Goal: Answer question/provide support: Answer question/provide support

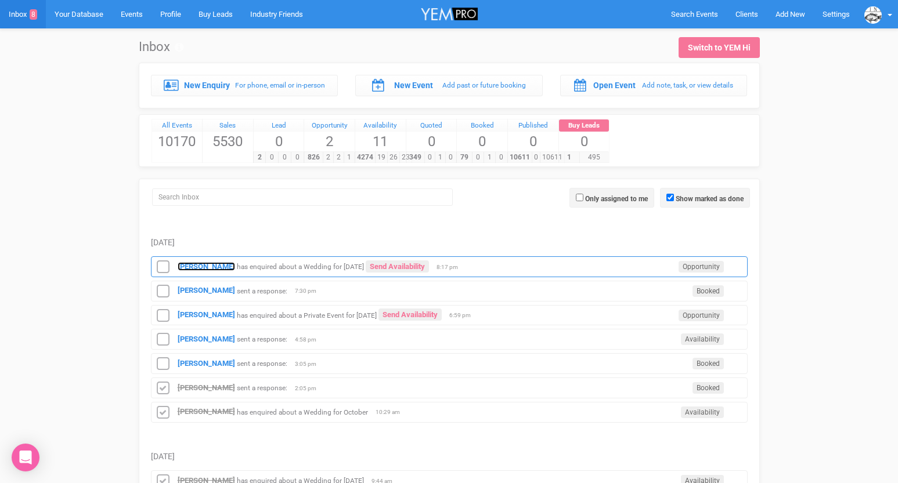
click at [211, 269] on strong "[PERSON_NAME]" at bounding box center [206, 266] width 57 height 9
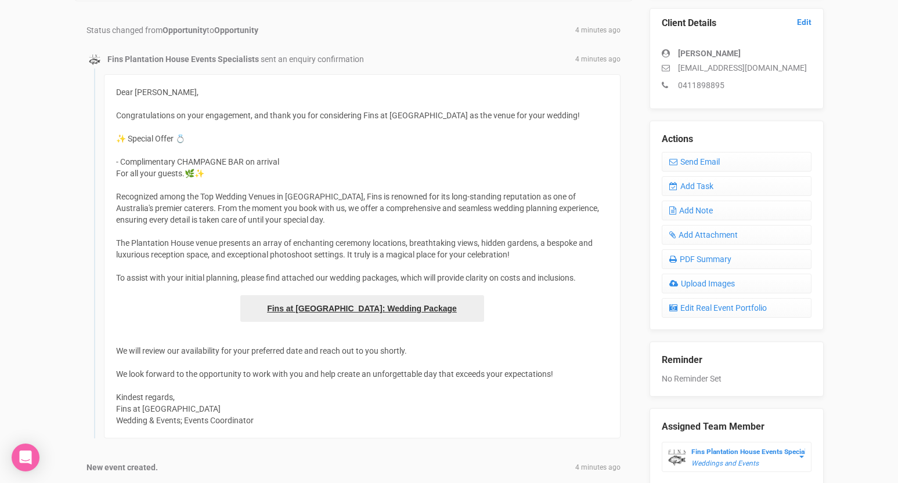
scroll to position [143, 0]
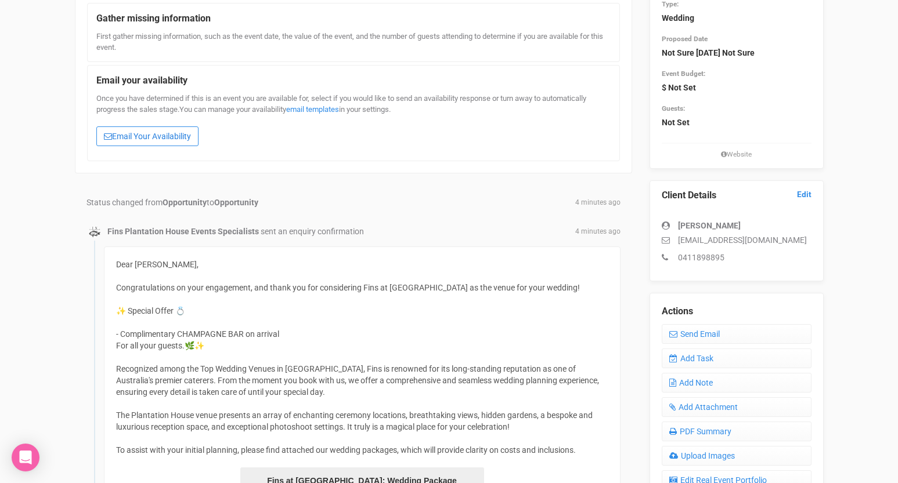
click at [182, 132] on link "Email Your Availability" at bounding box center [147, 137] width 102 height 20
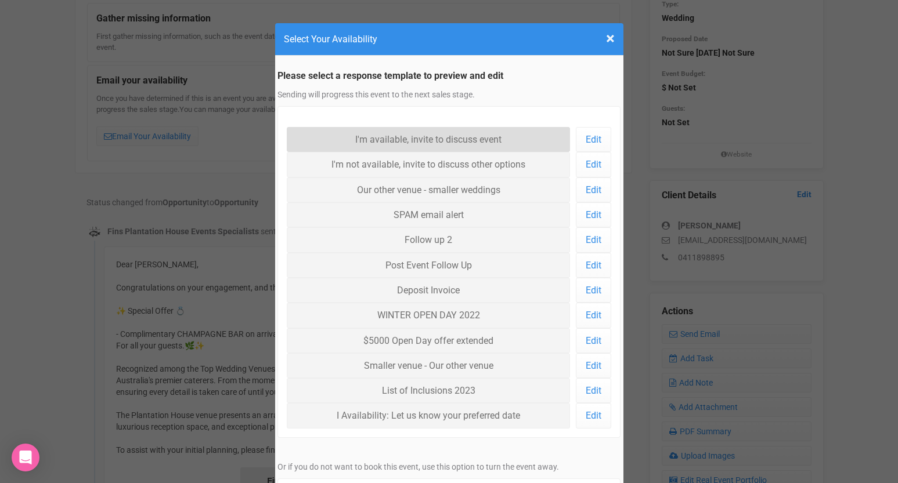
click at [359, 144] on link "I'm available, invite to discuss event" at bounding box center [429, 139] width 284 height 25
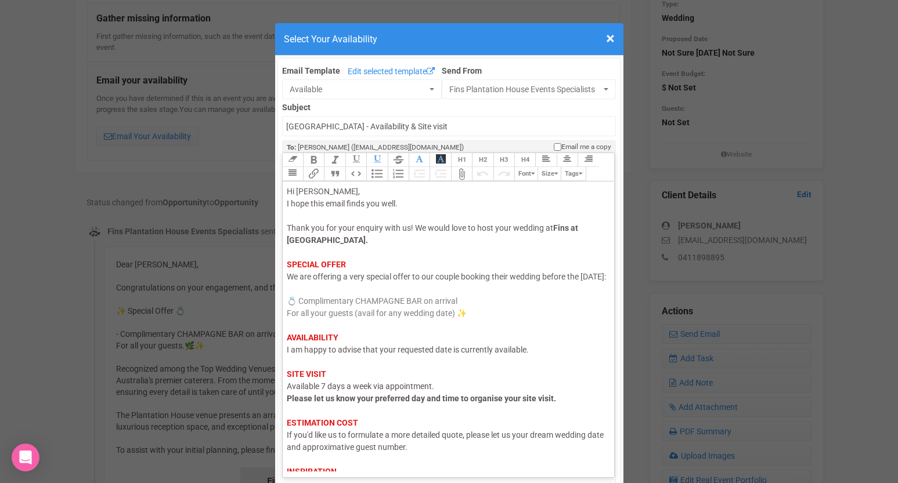
click at [316, 355] on span "I am happy to advise that your requested date is currently available." at bounding box center [408, 349] width 242 height 9
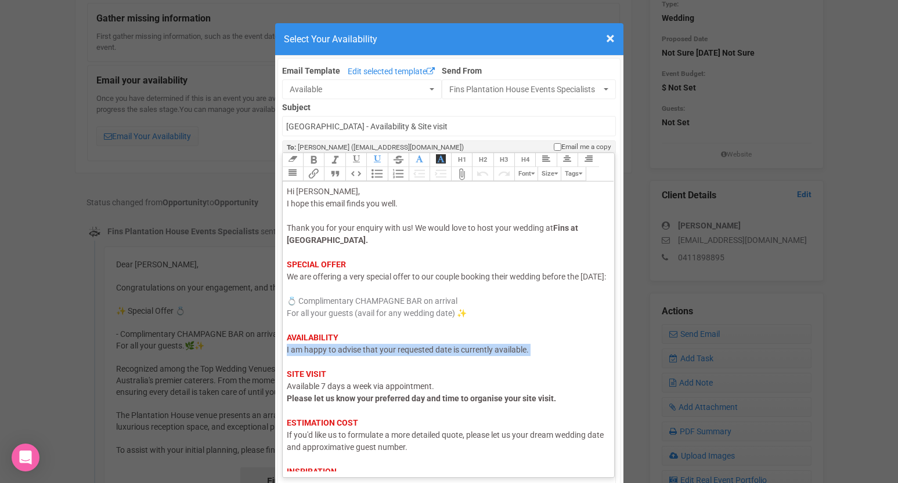
click at [316, 355] on span "I am happy to advise that your requested date is currently available." at bounding box center [408, 349] width 242 height 9
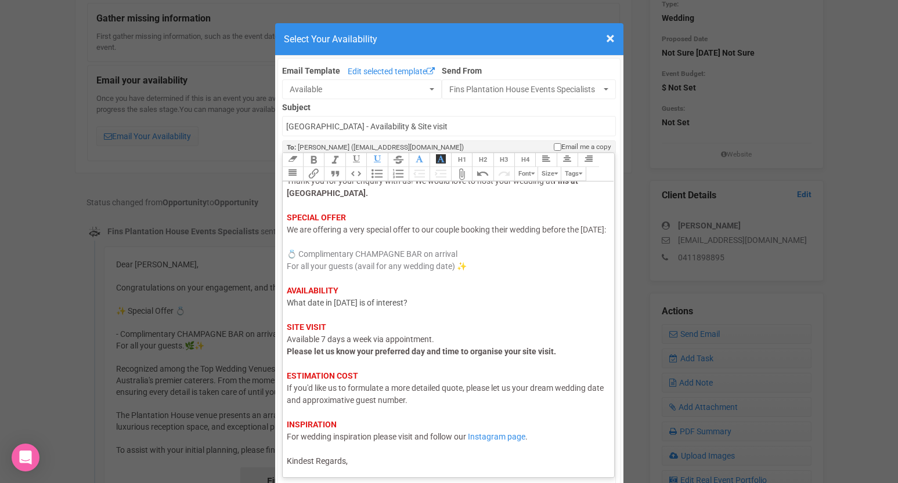
click at [357, 458] on div "Hi Abbie, I hope this email finds you well. Thank you for your enquiry with us!…" at bounding box center [447, 303] width 320 height 329
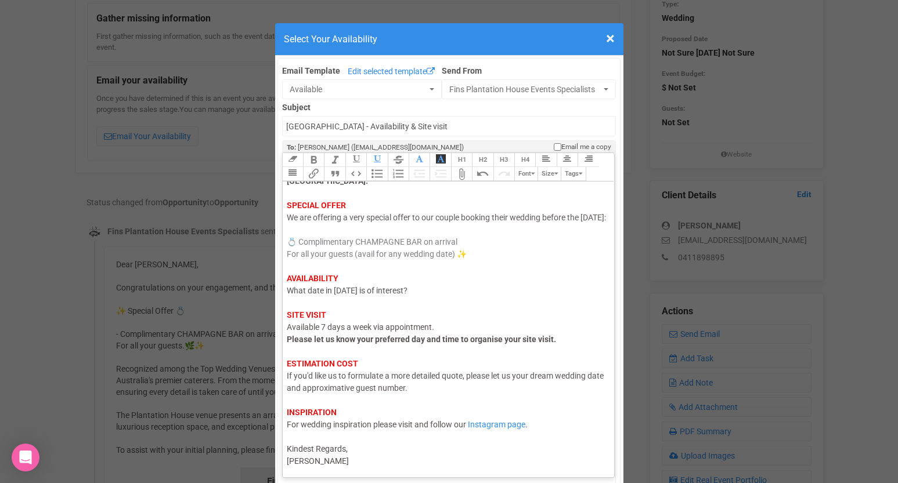
type trix-editor "<div><span style="color: rgb(95, 88, 88);">Hi Abbie,</span><br><span style="col…"
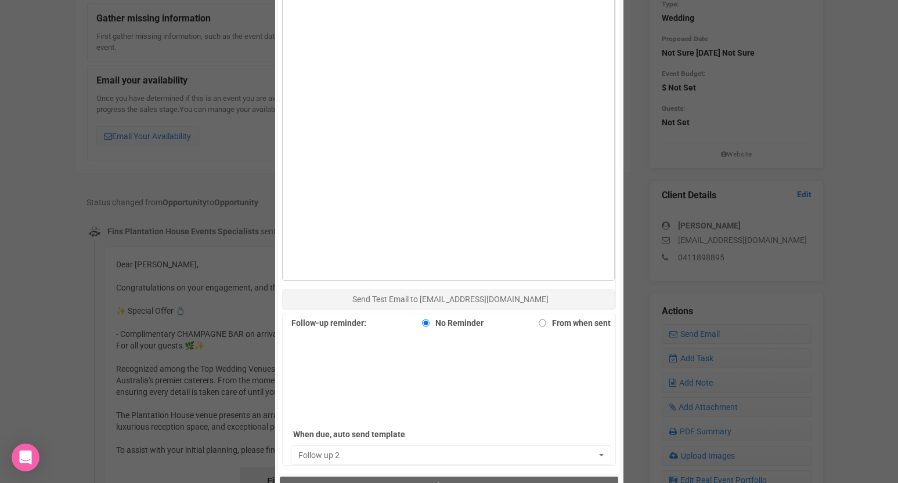
scroll to position [674, 0]
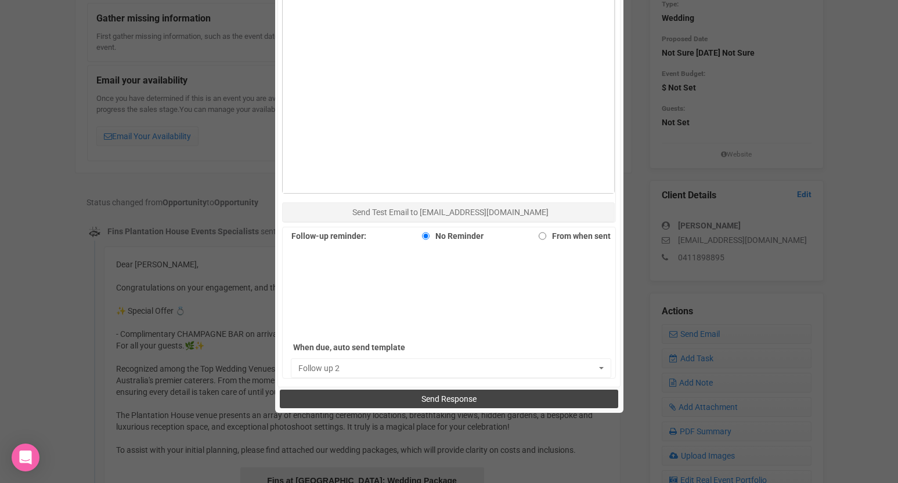
click at [402, 406] on button "Send Response" at bounding box center [449, 399] width 338 height 19
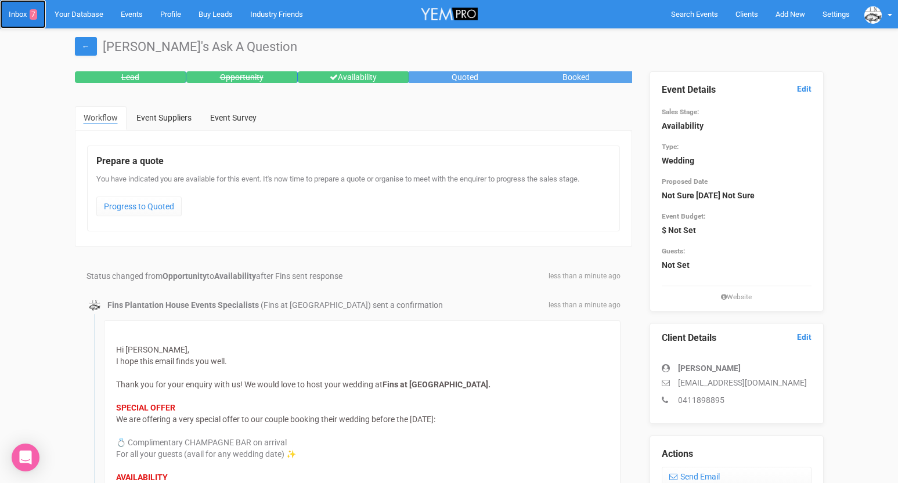
click at [23, 16] on link "Inbox 7" at bounding box center [23, 14] width 46 height 28
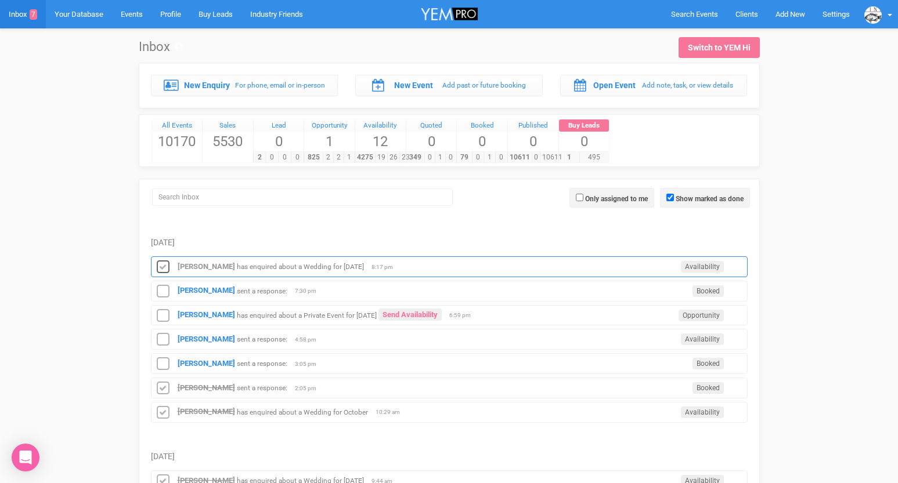
click at [162, 263] on icon at bounding box center [162, 267] width 17 height 15
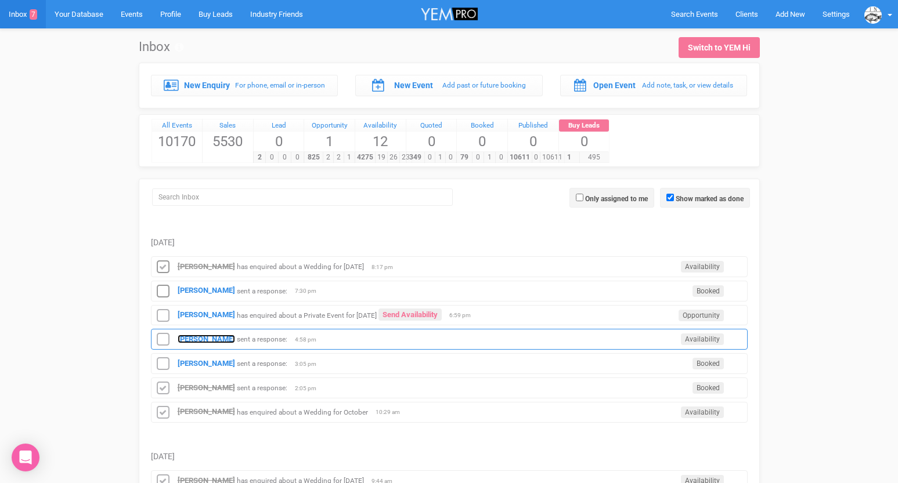
click at [197, 340] on strong "[PERSON_NAME]" at bounding box center [206, 339] width 57 height 9
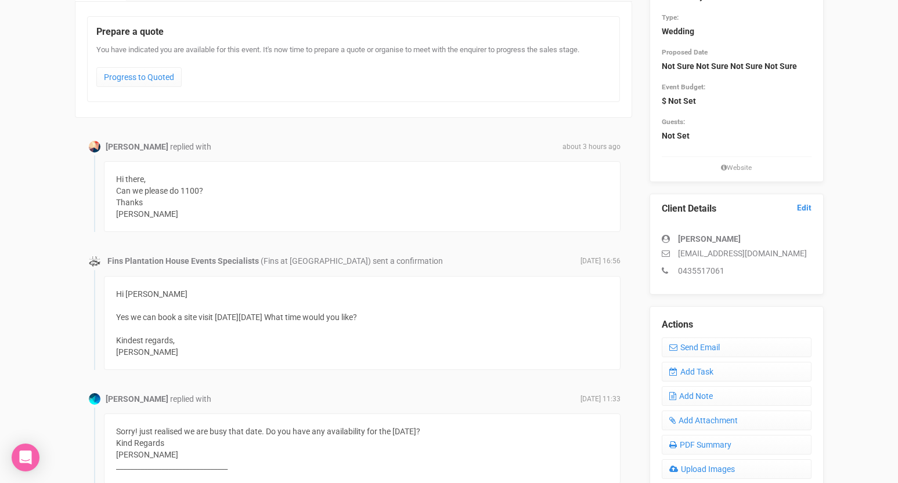
scroll to position [132, 0]
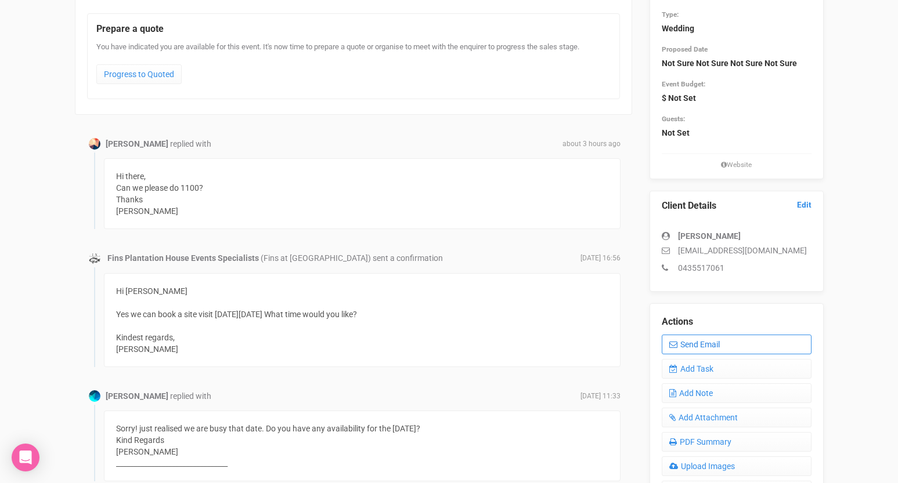
click at [685, 342] on link "Send Email" at bounding box center [737, 345] width 150 height 20
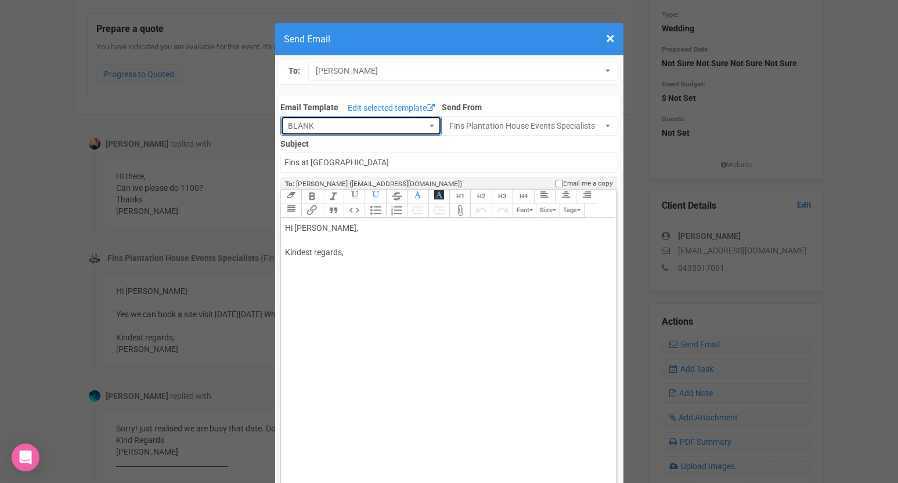
click at [392, 120] on span "BLANK" at bounding box center [357, 126] width 139 height 12
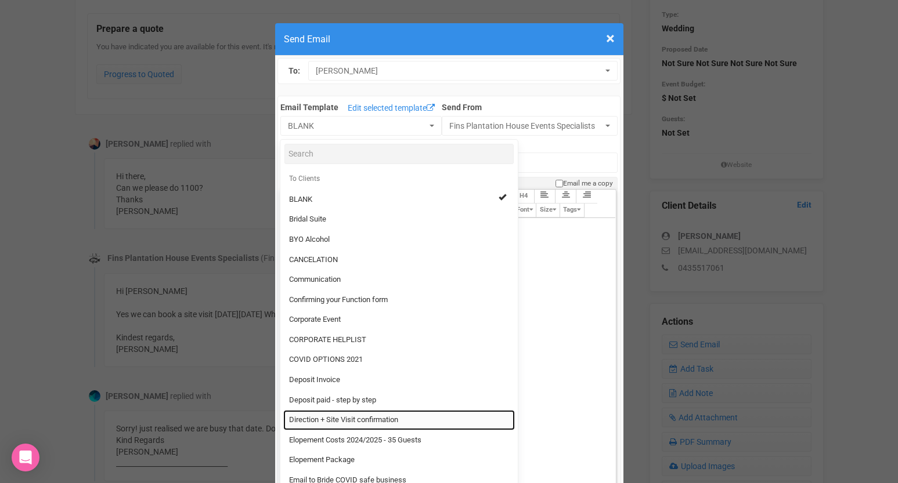
click at [344, 421] on span "Direction + Site Visit confirmation" at bounding box center [343, 420] width 109 height 11
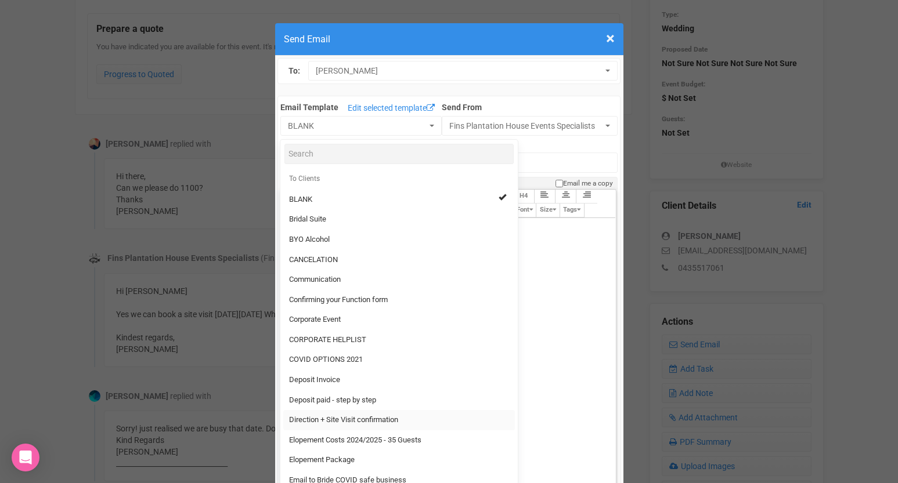
select select "89868"
type input "[GEOGRAPHIC_DATA] - Site Visit confirmation & Direction"
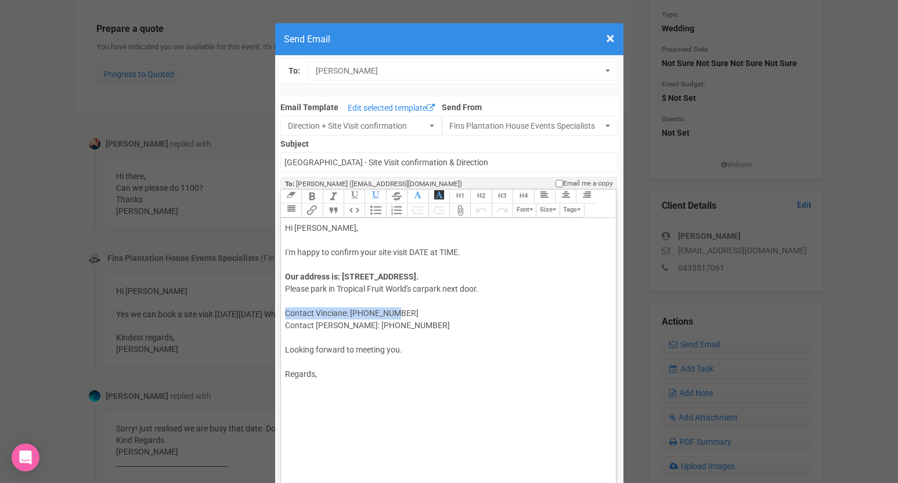
drag, startPoint x: 402, startPoint y: 310, endPoint x: 286, endPoint y: 316, distance: 116.8
click at [286, 316] on div "Our address is: [STREET_ADDRESS]. Please park in [GEOGRAPHIC_DATA]'s carpark ne…" at bounding box center [446, 301] width 323 height 61
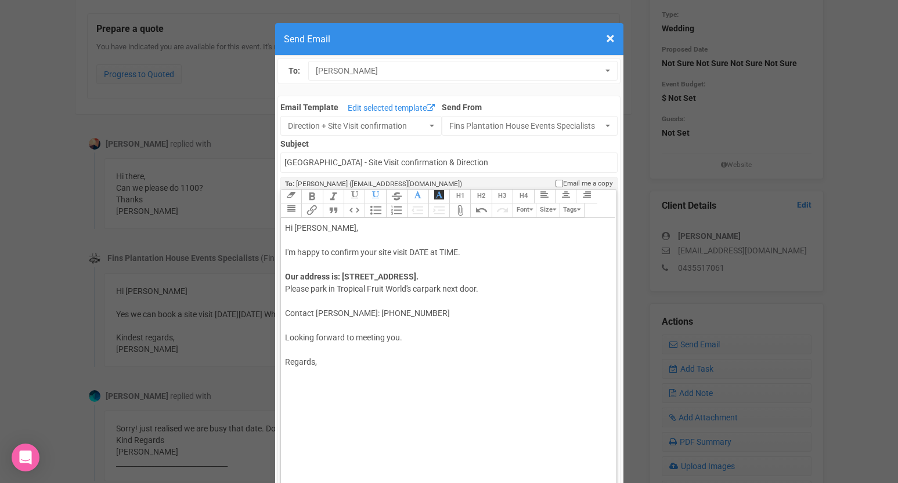
drag, startPoint x: 410, startPoint y: 252, endPoint x: 469, endPoint y: 252, distance: 59.2
click at [469, 252] on div "Hi [PERSON_NAME], I'm happy to confirm your site visit DATE at TIME." at bounding box center [446, 240] width 323 height 37
click at [415, 357] on div "Regards," at bounding box center [446, 356] width 323 height 24
type trix-editor "<div>Hi [PERSON_NAME],&nbsp;<br><br>I'm happy to confirm your site visit [DATE]…"
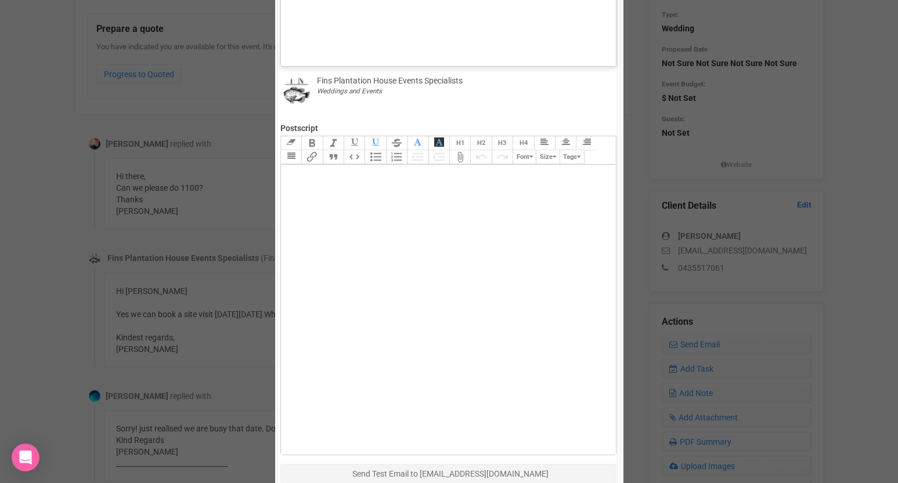
scroll to position [545, 0]
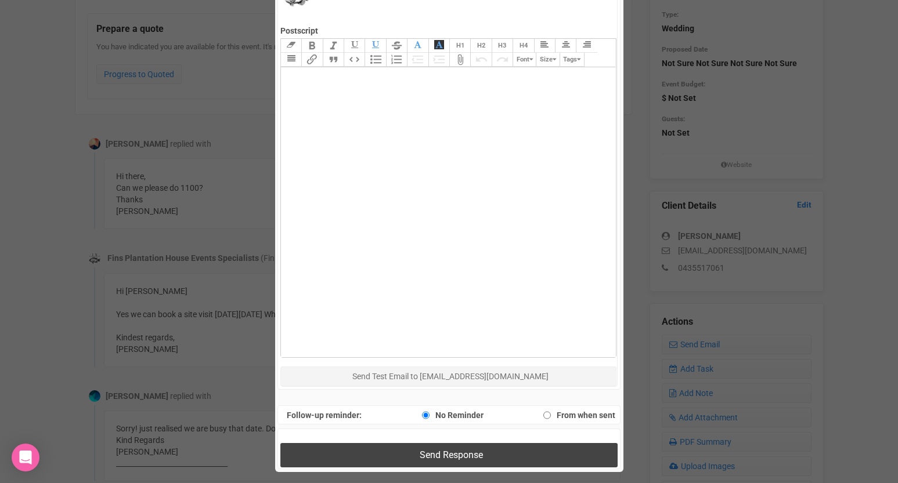
click at [395, 453] on button "Send Response" at bounding box center [448, 455] width 337 height 24
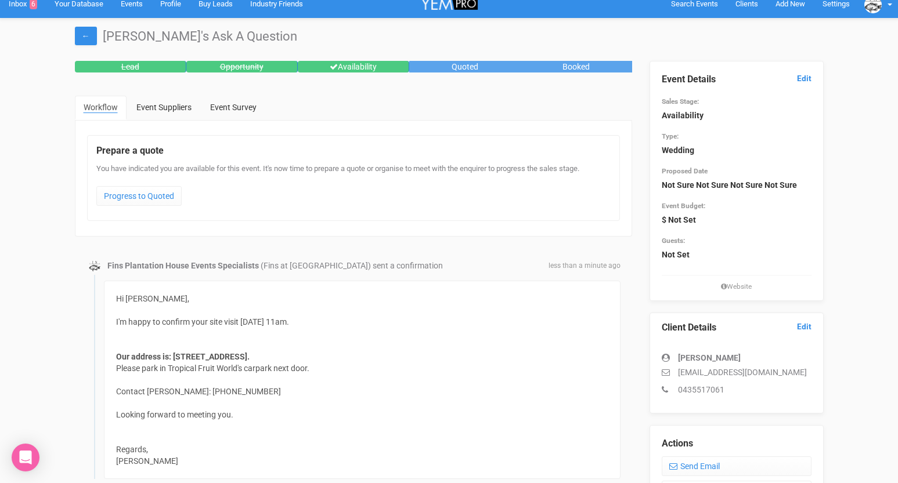
scroll to position [0, 0]
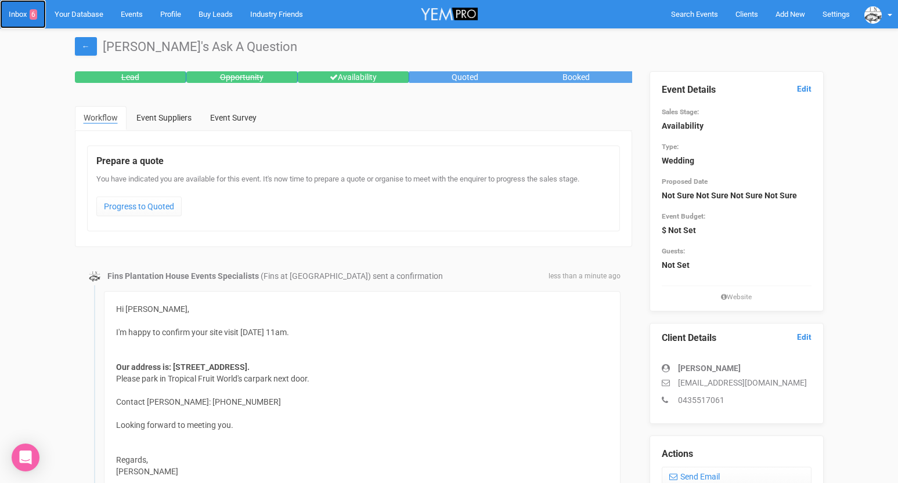
click at [20, 10] on link "Inbox 6" at bounding box center [23, 14] width 46 height 28
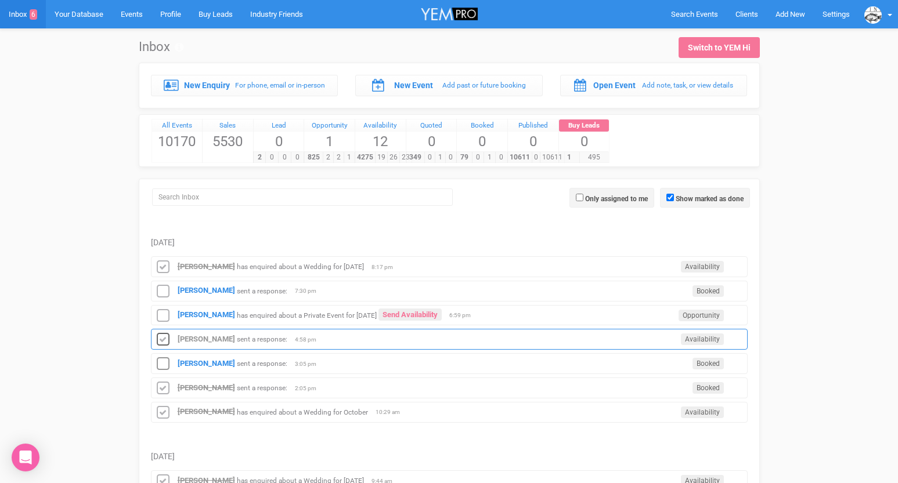
click at [165, 343] on icon at bounding box center [162, 340] width 17 height 15
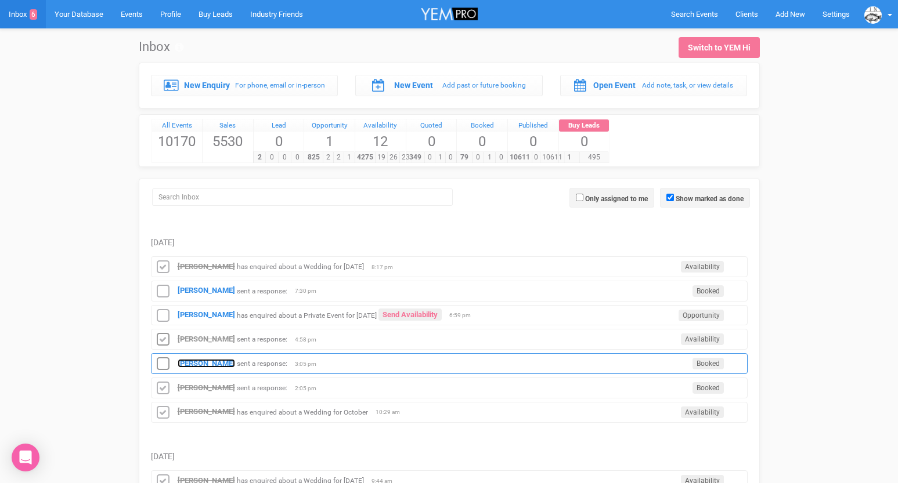
click at [196, 363] on strong "[PERSON_NAME]" at bounding box center [206, 363] width 57 height 9
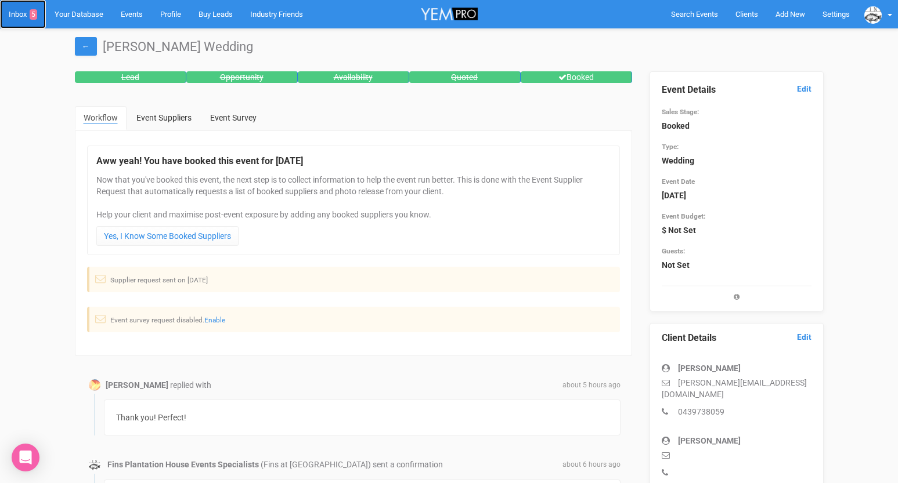
click at [13, 17] on link "Inbox 5" at bounding box center [23, 14] width 46 height 28
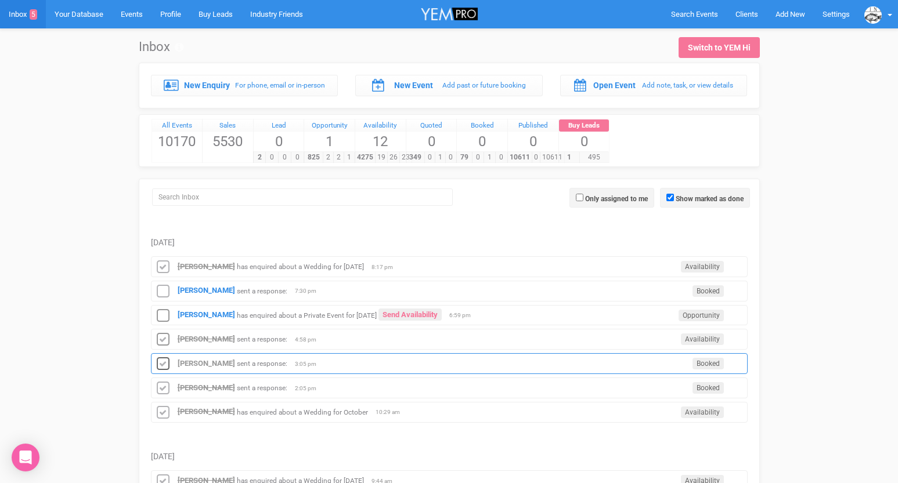
click at [165, 366] on icon at bounding box center [162, 364] width 17 height 15
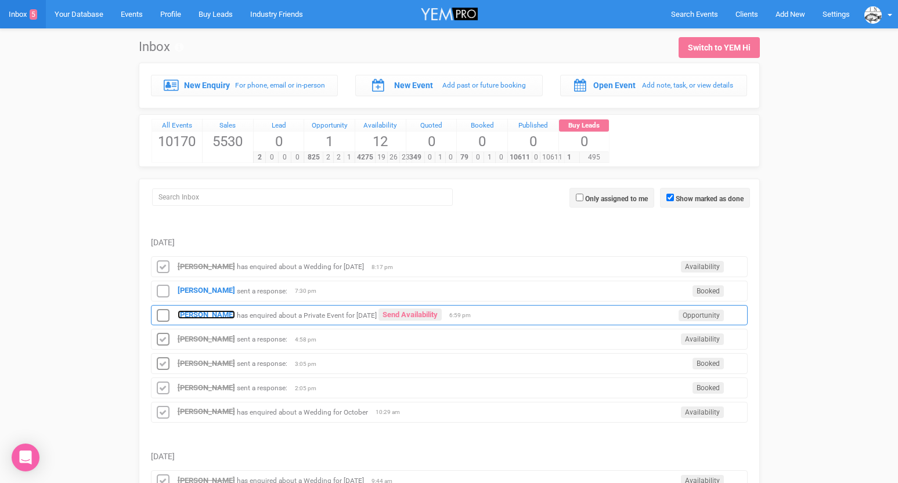
click at [194, 316] on strong "[PERSON_NAME]" at bounding box center [206, 314] width 57 height 9
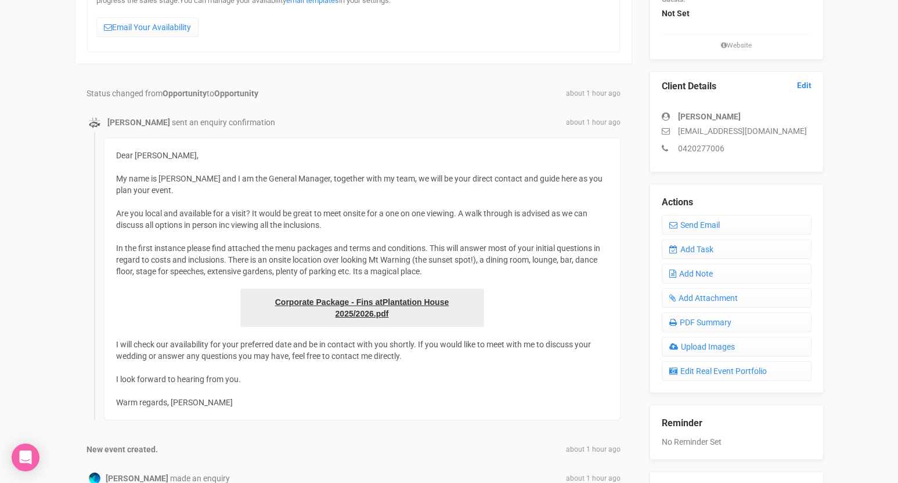
scroll to position [143, 0]
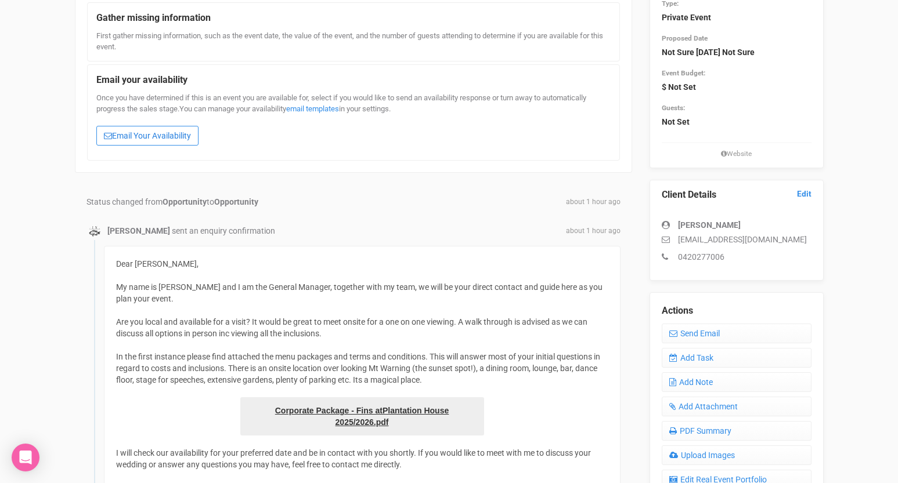
click at [171, 140] on link "Email Your Availability" at bounding box center [147, 136] width 102 height 20
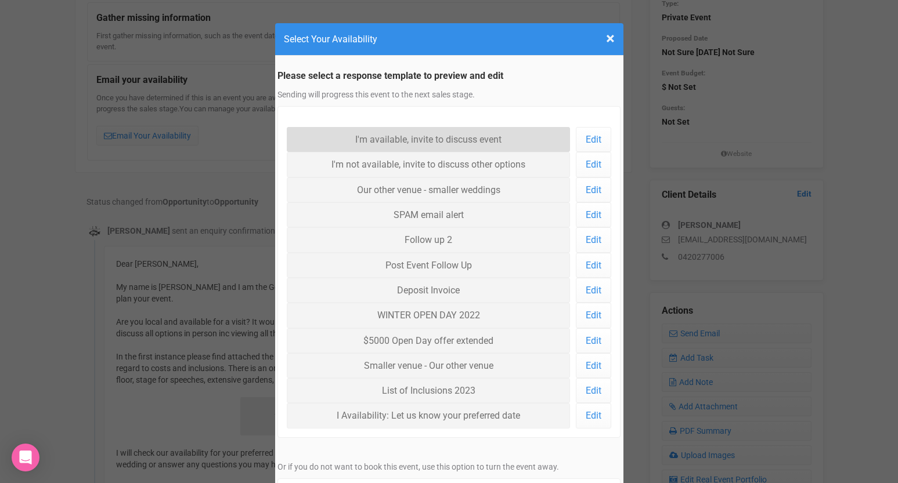
click at [346, 133] on link "I'm available, invite to discuss event" at bounding box center [429, 139] width 284 height 25
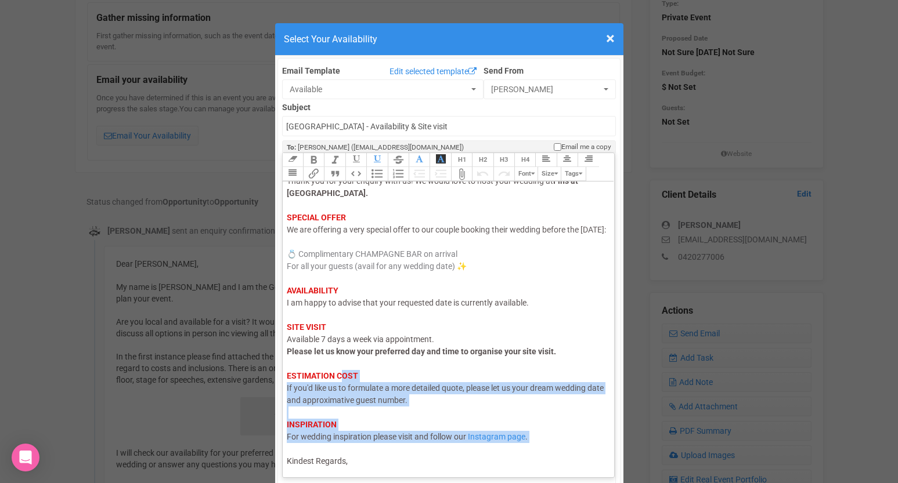
scroll to position [0, 0]
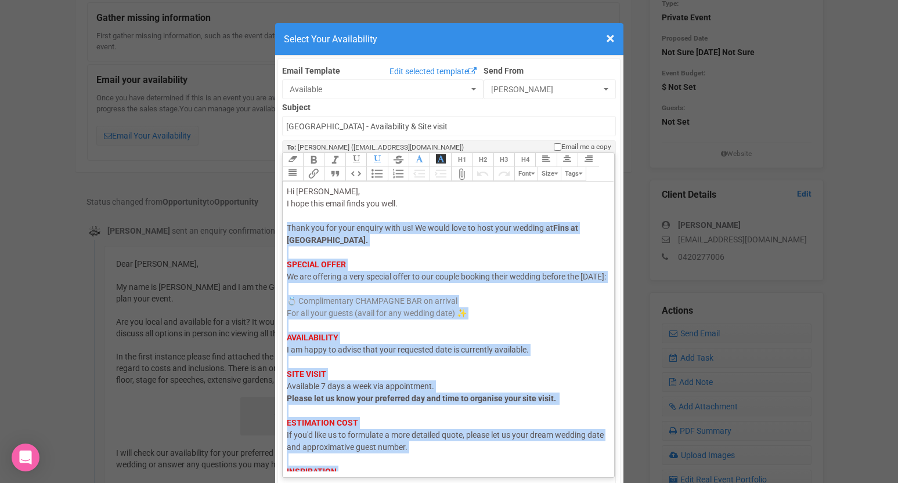
drag, startPoint x: 360, startPoint y: 416, endPoint x: 286, endPoint y: 194, distance: 233.2
click at [287, 194] on div "Hi [PERSON_NAME], I hope this email finds you well. Thank you for your enquiry …" at bounding box center [447, 350] width 320 height 329
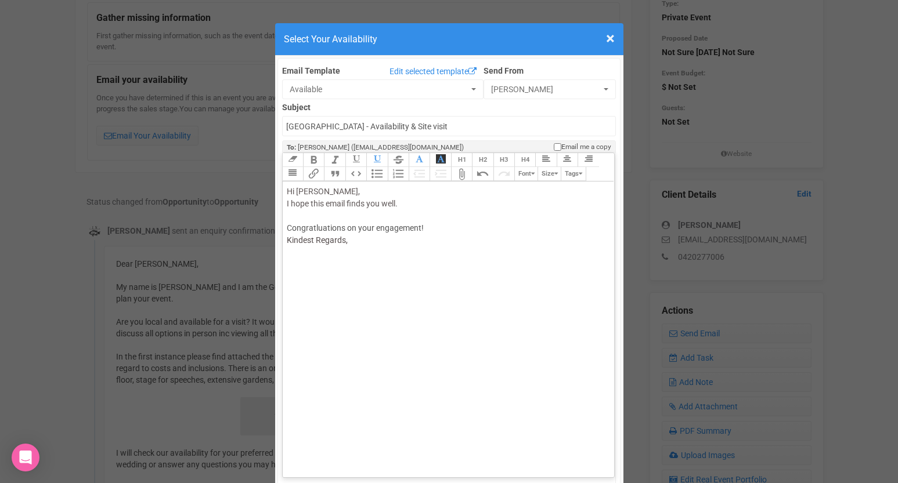
click at [328, 186] on div "Hi [PERSON_NAME], I hope this email finds you well. Congratluations on your eng…" at bounding box center [447, 216] width 320 height 61
click at [450, 204] on div "Hi [PERSON_NAME], I hope this email finds you well. Congratulations on your eng…" at bounding box center [447, 222] width 320 height 73
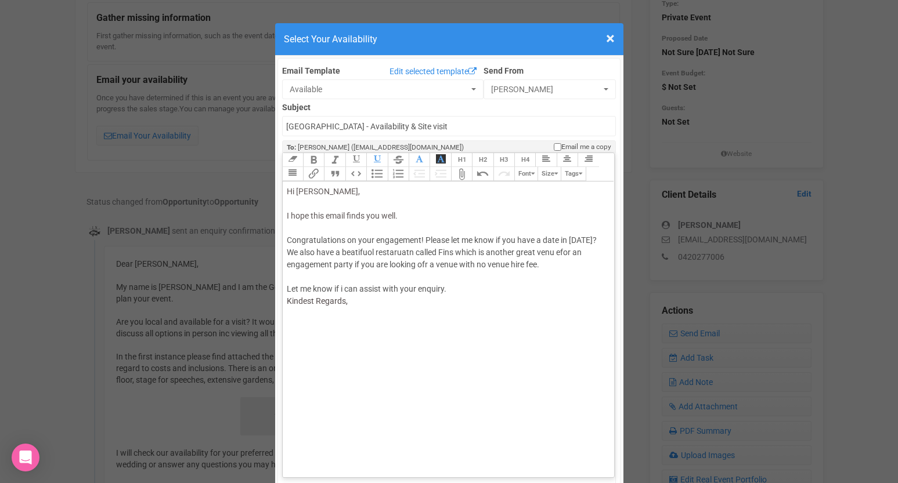
type trix-editor "<div><span style="color: rgb(95, 88, 88);">Hi [PERSON_NAME],<br></span><br><spa…"
